Goal: Task Accomplishment & Management: Manage account settings

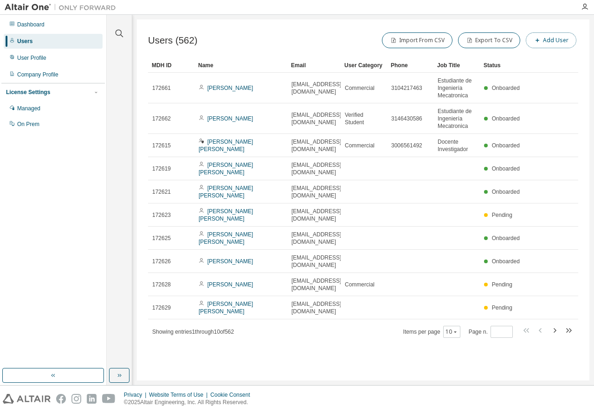
click at [562, 41] on button "Add User" at bounding box center [550, 40] width 51 height 16
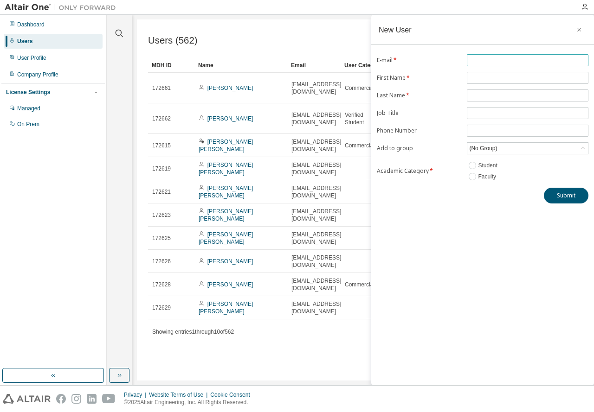
click at [490, 61] on input "text" at bounding box center [527, 60] width 117 height 7
type input "**********"
click at [490, 81] on input "text" at bounding box center [527, 77] width 117 height 7
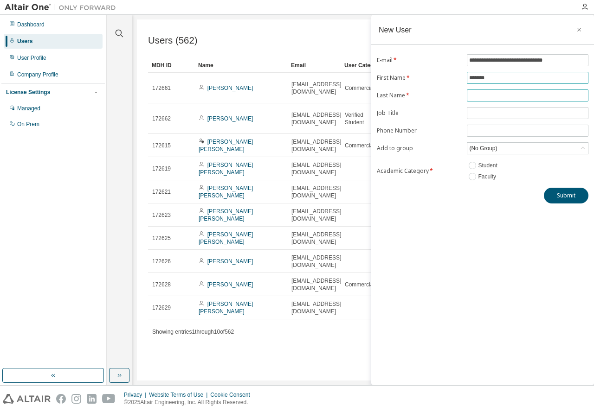
type input "*******"
click at [485, 92] on input "text" at bounding box center [527, 95] width 117 height 7
type input "******"
click at [505, 151] on div "(No Group)" at bounding box center [527, 148] width 121 height 11
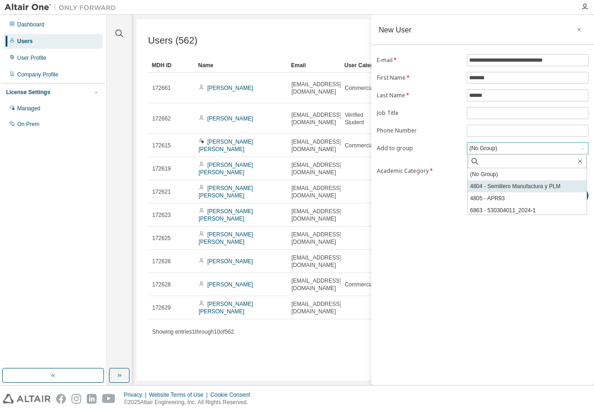
click at [520, 182] on li "4804 - Semillero Manufactura y PLM" at bounding box center [527, 186] width 119 height 12
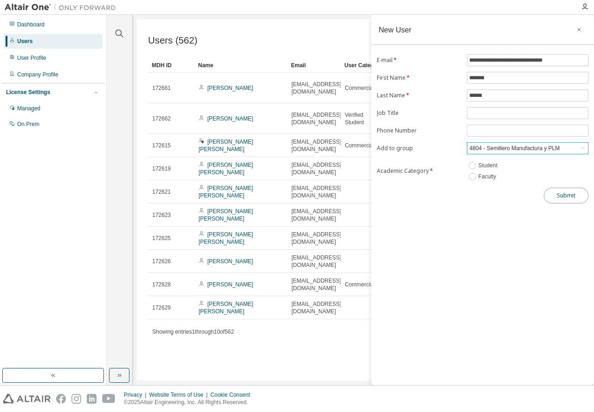
click at [551, 193] on button "Submit" at bounding box center [566, 196] width 45 height 16
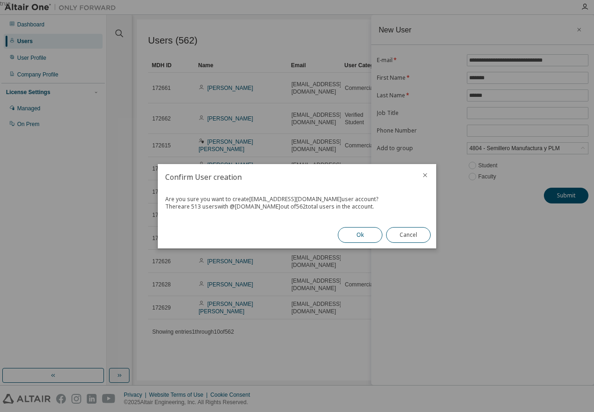
click at [359, 232] on button "Ok" at bounding box center [360, 235] width 45 height 16
click at [406, 230] on button "Close" at bounding box center [408, 235] width 45 height 16
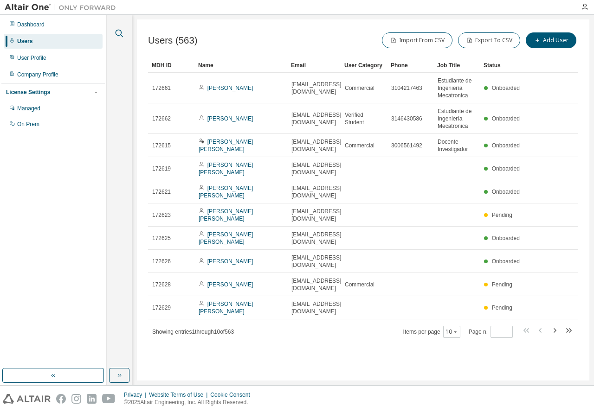
click at [122, 32] on icon "button" at bounding box center [119, 33] width 11 height 11
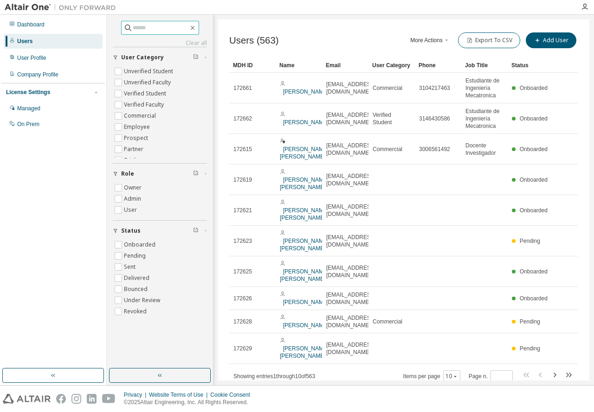
click at [162, 26] on input "text" at bounding box center [161, 27] width 56 height 9
type input "*******"
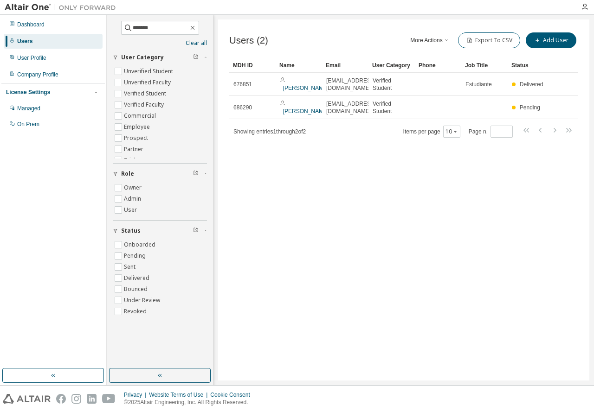
drag, startPoint x: 371, startPoint y: 69, endPoint x: 436, endPoint y: 61, distance: 65.4
drag, startPoint x: 367, startPoint y: 59, endPoint x: 410, endPoint y: 56, distance: 43.3
drag, startPoint x: 370, startPoint y: 66, endPoint x: 387, endPoint y: 63, distance: 17.0
drag, startPoint x: 368, startPoint y: 72, endPoint x: 385, endPoint y: 68, distance: 17.7
drag, startPoint x: 371, startPoint y: 71, endPoint x: 389, endPoint y: 69, distance: 18.6
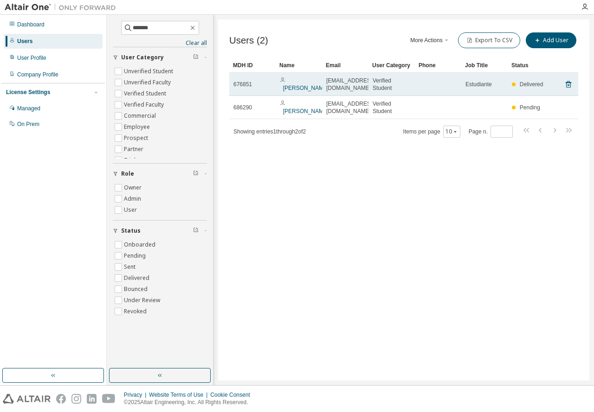
click at [329, 84] on span "[EMAIL_ADDRESS][DOMAIN_NAME]" at bounding box center [351, 84] width 50 height 15
click at [343, 84] on span "[EMAIL_ADDRESS][DOMAIN_NAME]" at bounding box center [351, 84] width 50 height 15
drag, startPoint x: 327, startPoint y: 84, endPoint x: 405, endPoint y: 89, distance: 78.5
click at [405, 89] on tr "676851 [PERSON_NAME] [EMAIL_ADDRESS][DOMAIN_NAME] Verified Student Estudiante D…" at bounding box center [403, 84] width 349 height 23
click at [515, 83] on div "Delivered" at bounding box center [527, 84] width 31 height 7
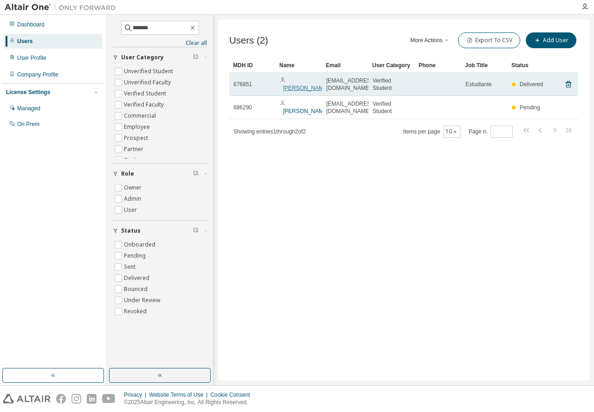
click at [293, 85] on link "[PERSON_NAME]" at bounding box center [306, 88] width 46 height 6
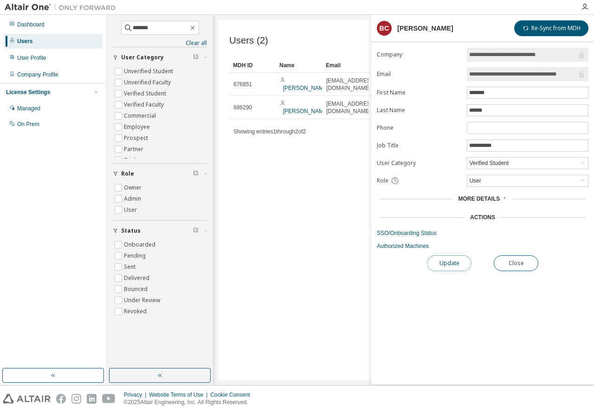
click at [454, 262] on button "Update" at bounding box center [449, 264] width 45 height 16
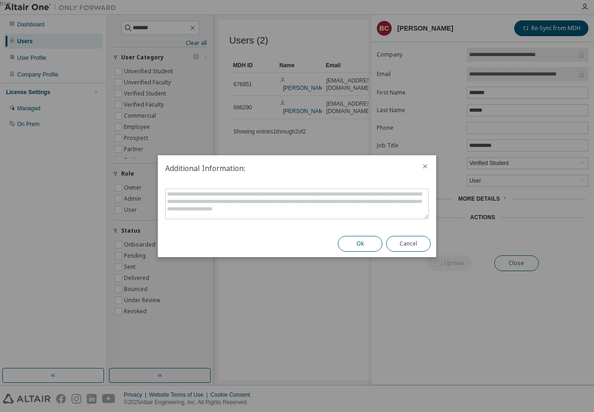
click at [370, 236] on button "Ok" at bounding box center [360, 244] width 45 height 16
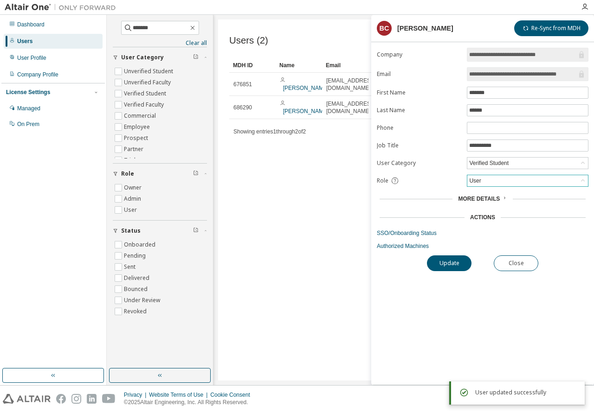
click at [516, 179] on div "User" at bounding box center [527, 180] width 121 height 11
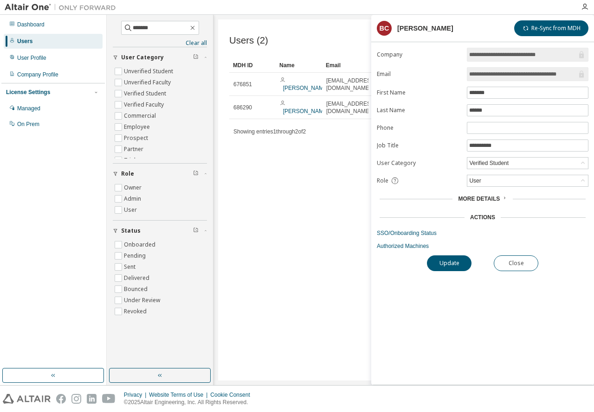
click at [324, 203] on div "Users (2) More Actions Import From CSV Export To CSV Add User Clear Load Save S…" at bounding box center [403, 199] width 371 height 361
click at [512, 260] on button "Close" at bounding box center [515, 264] width 45 height 16
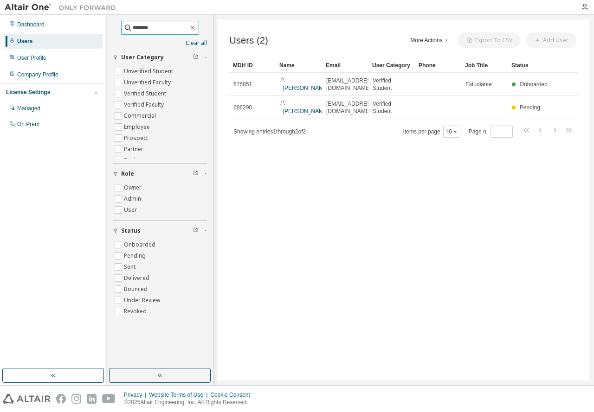
click at [150, 31] on input "*******" at bounding box center [161, 27] width 56 height 9
